Goal: Transaction & Acquisition: Purchase product/service

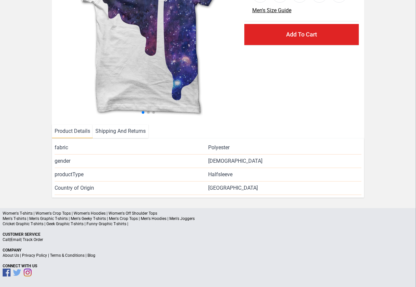
scroll to position [96, 0]
